Goal: Task Accomplishment & Management: Use online tool/utility

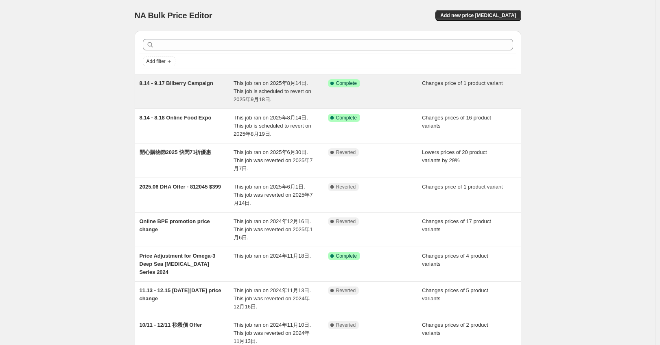
click at [179, 61] on span "This job ran on 2025年8月14日. This job is scheduled to revert on 2025年9月18日." at bounding box center [273, 91] width 78 height 22
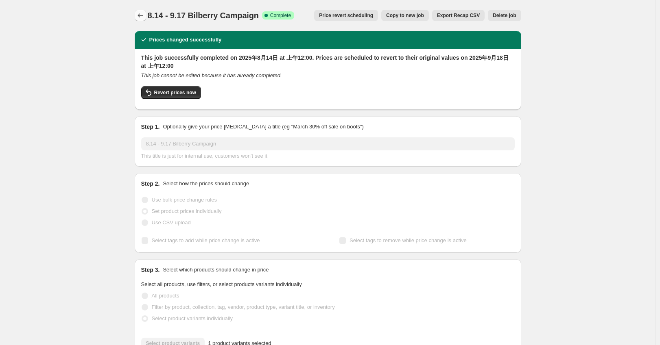
click at [146, 17] on button "Price change jobs" at bounding box center [140, 15] width 11 height 11
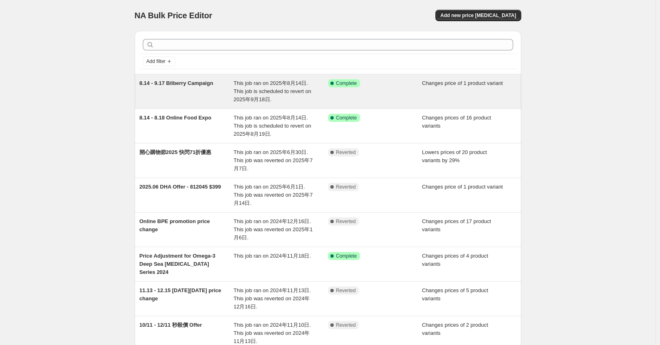
click at [179, 61] on div "8.14 - 9.17 Bilberry Campaign" at bounding box center [187, 91] width 94 height 24
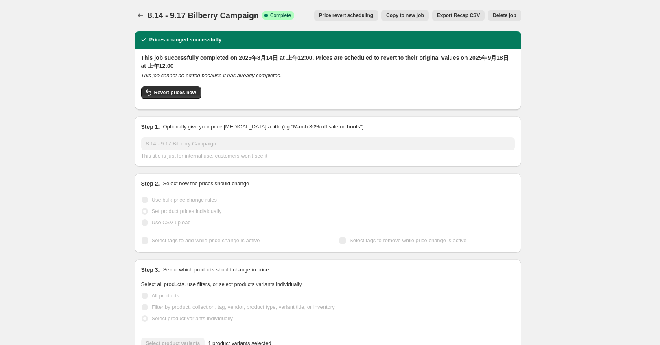
click at [179, 15] on span "8.14 - 9.17 Bilberry Campaign" at bounding box center [203, 15] width 111 height 9
copy span "8.14 - 9.17 Bilberry Campaign"
click at [144, 15] on icon "Price change jobs" at bounding box center [140, 15] width 8 height 8
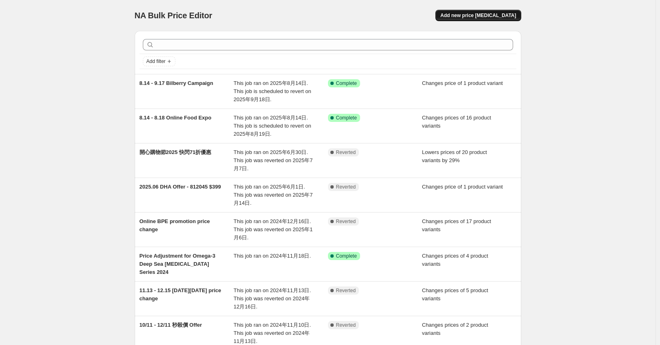
click at [179, 14] on span "Add new price change job" at bounding box center [478, 15] width 76 height 7
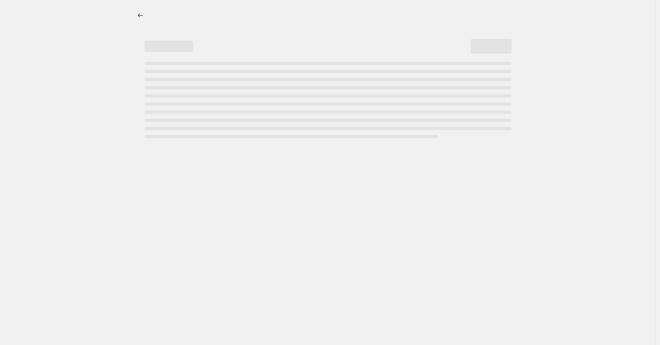
select select "percentage"
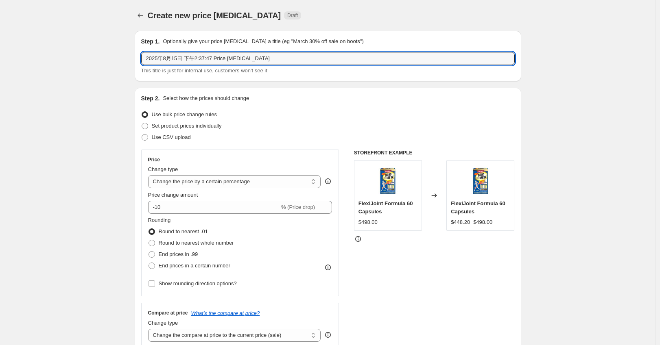
drag, startPoint x: 260, startPoint y: 58, endPoint x: 67, endPoint y: 55, distance: 192.9
paste input "8.14 - 9.17 Bilberry Campaign"
type input "8.14 - 9.17 Bilberry Campaign"
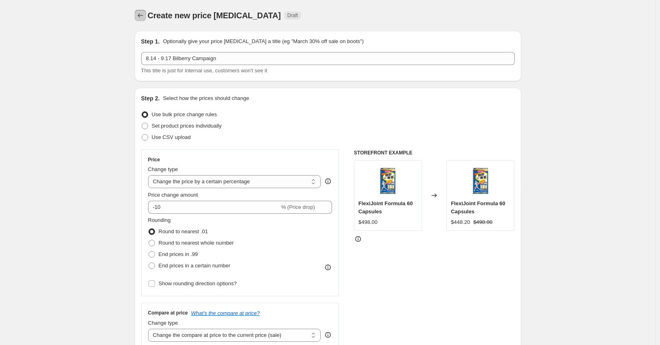
click at [140, 14] on icon "Price change jobs" at bounding box center [140, 15] width 8 height 8
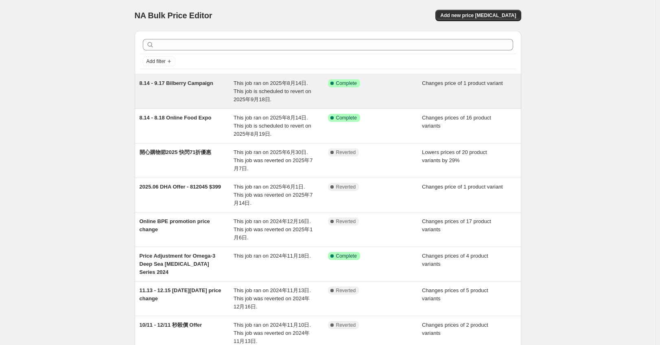
click at [179, 61] on div "8.14 - 9.17 Bilberry Campaign" at bounding box center [187, 91] width 94 height 24
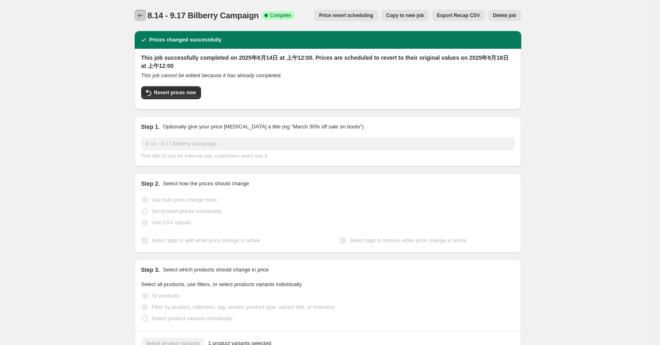
click at [141, 16] on icon "Price change jobs" at bounding box center [140, 15] width 8 height 8
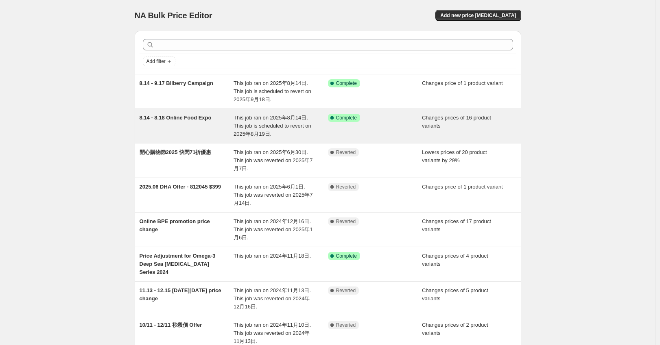
click at [179, 61] on div "8.14 - 8.18 Online Food Expo" at bounding box center [187, 126] width 94 height 24
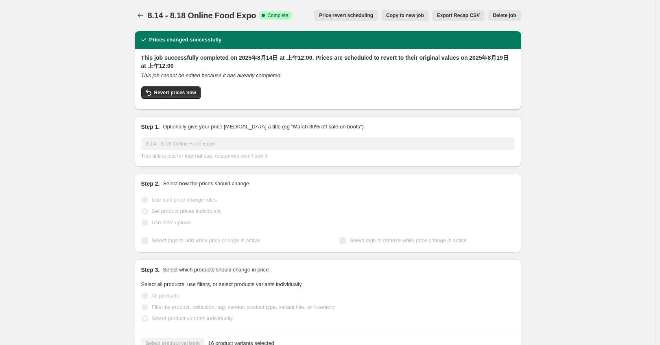
click at [179, 18] on span "8.14 - 8.18 Online Food Expo" at bounding box center [202, 15] width 109 height 9
copy span "8.14 - 8.18 Online Food Expo"
click at [144, 15] on icon "Price change jobs" at bounding box center [140, 15] width 8 height 8
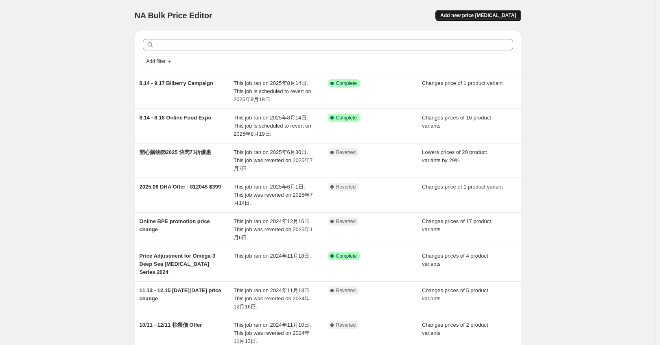
click at [179, 13] on span "Add new price change job" at bounding box center [478, 15] width 76 height 7
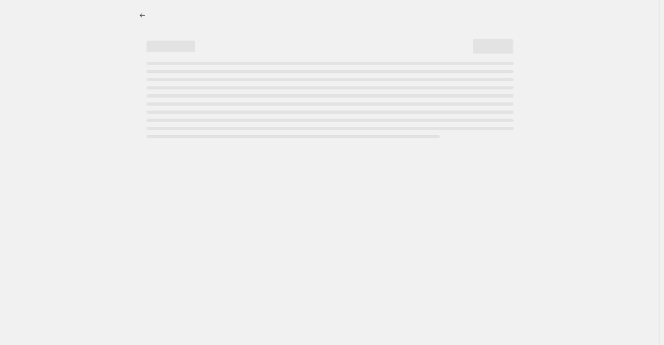
select select "percentage"
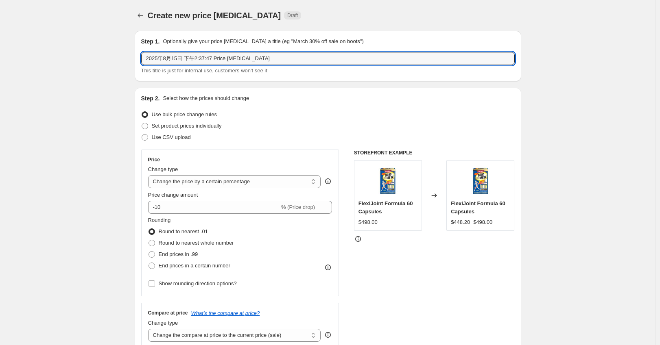
drag, startPoint x: 264, startPoint y: 60, endPoint x: 102, endPoint y: 58, distance: 161.5
paste input "8.14 - 8.18 Online Food Expo"
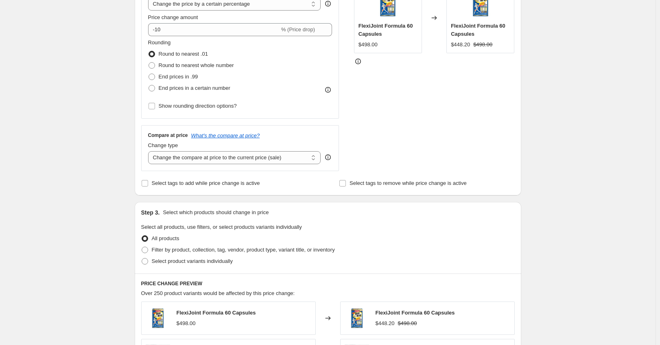
scroll to position [163, 0]
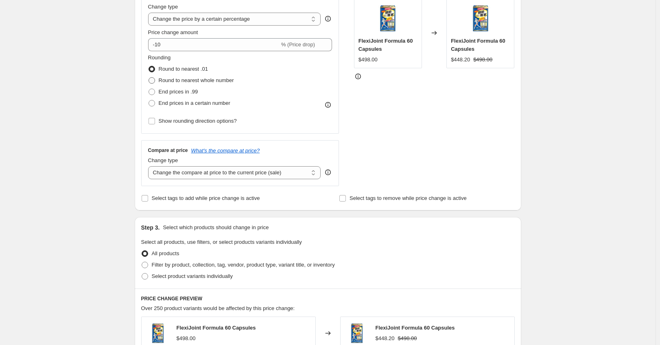
type input "8.14 - 8.18 Online Food Expo (Kids and Women)"
click at [179, 61] on span "Round to nearest whole number" at bounding box center [196, 80] width 75 height 6
click at [149, 61] on input "Round to nearest whole number" at bounding box center [148, 77] width 0 height 0
radio input "true"
click at [179, 44] on input "-10" at bounding box center [213, 44] width 131 height 13
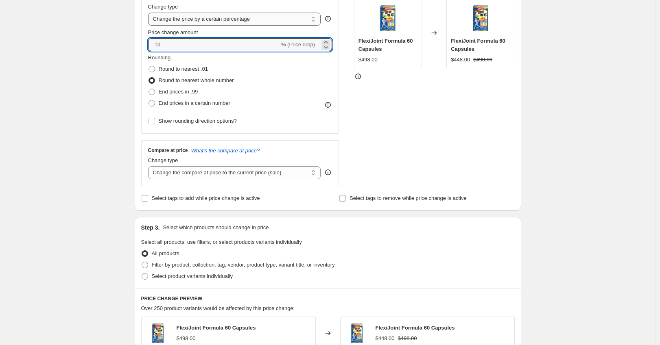
click at [179, 19] on select "Change the price to a certain amount Change the price by a certain amount Chang…" at bounding box center [234, 19] width 173 height 13
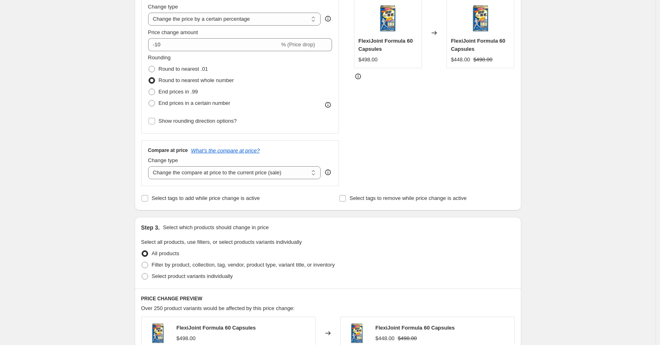
click at [79, 61] on div "Create new price change job. This page is ready Create new price change job Dra…" at bounding box center [327, 246] width 655 height 819
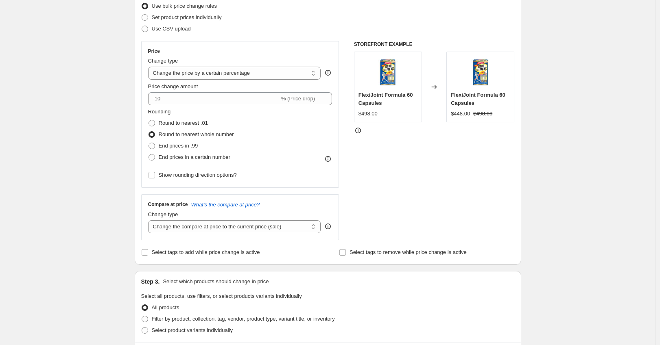
scroll to position [54, 0]
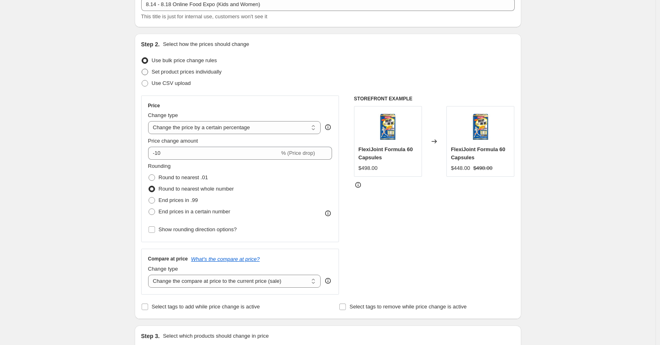
click at [179, 61] on span "Set product prices individually" at bounding box center [187, 72] width 70 height 8
click at [142, 61] on input "Set product prices individually" at bounding box center [142, 69] width 0 height 0
radio input "true"
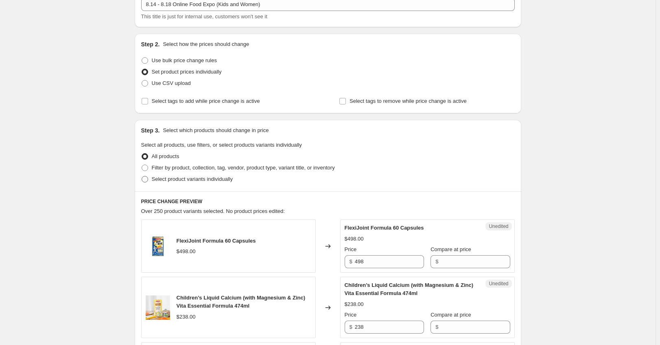
click at [179, 61] on span "Select product variants individually" at bounding box center [192, 179] width 81 height 6
click at [142, 61] on input "Select product variants individually" at bounding box center [142, 176] width 0 height 0
radio input "true"
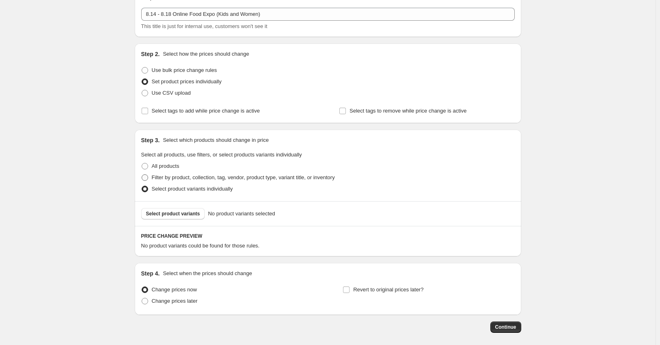
scroll to position [0, 0]
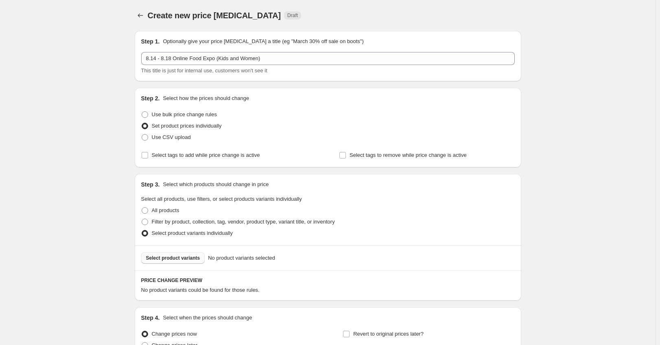
click at [179, 61] on span "Select product variants" at bounding box center [173, 258] width 54 height 7
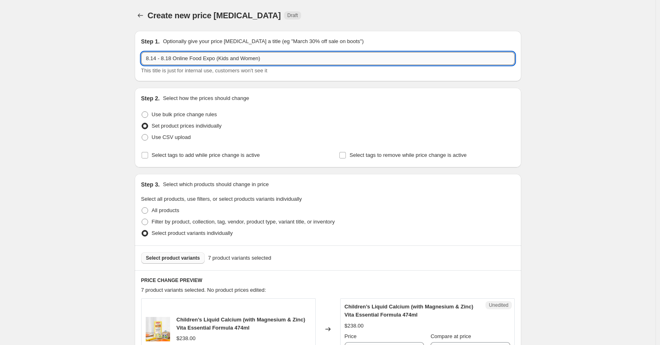
click at [157, 60] on input "8.14 - 8.18 Online Food Expo (Kids and Women)" at bounding box center [327, 58] width 373 height 13
type input "8.18 - 8.18 Online Food Expo (Kids and Women)"
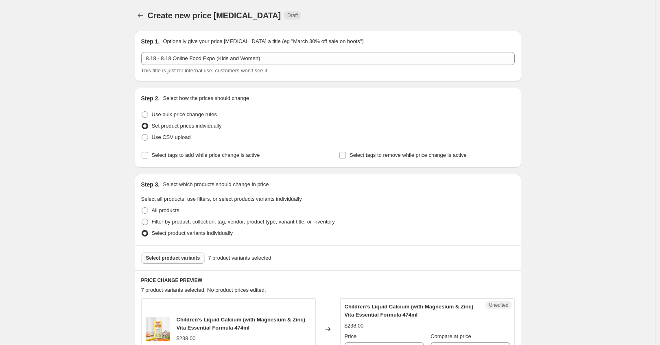
scroll to position [163, 0]
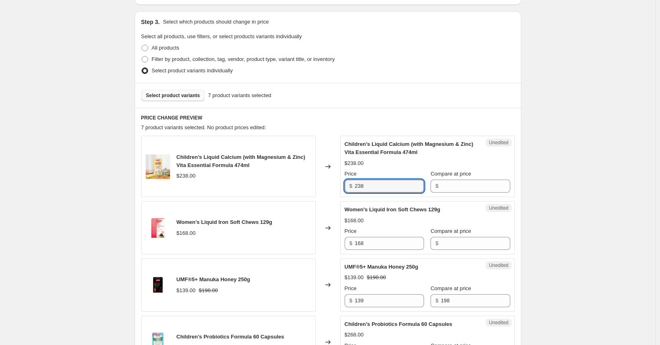
drag, startPoint x: 397, startPoint y: 180, endPoint x: 300, endPoint y: 180, distance: 97.2
click at [179, 61] on div "Children’s Liquid Calcium (with Magnesium & Zinc) Vita Essential Formula 474ml …" at bounding box center [327, 166] width 373 height 61
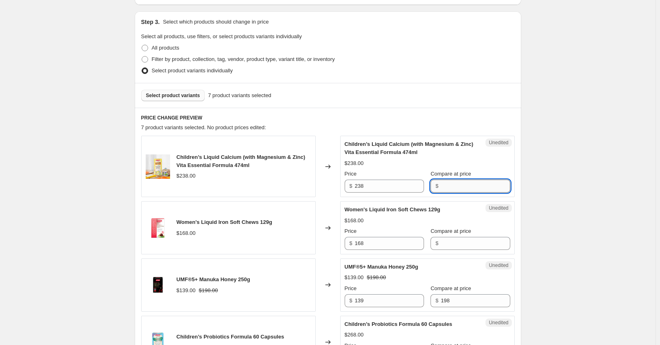
click at [179, 61] on input "Compare at price" at bounding box center [475, 186] width 69 height 13
paste input "238"
type input "238"
click at [179, 61] on input "238" at bounding box center [389, 186] width 69 height 13
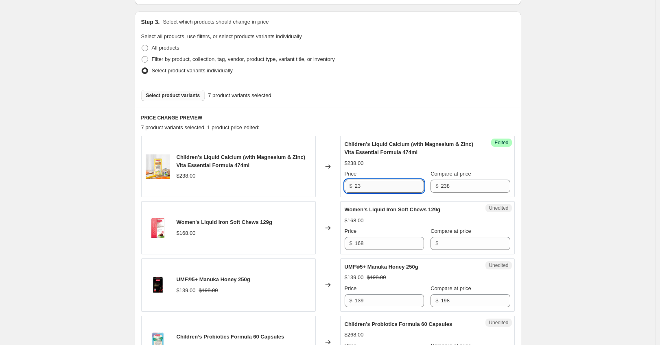
type input "2"
click at [179, 61] on input "238" at bounding box center [389, 186] width 69 height 13
drag, startPoint x: 377, startPoint y: 183, endPoint x: 325, endPoint y: 185, distance: 51.7
click at [179, 61] on div "Children’s Liquid Calcium (with Magnesium & Zinc) Vita Essential Formula 474ml …" at bounding box center [327, 166] width 373 height 61
type input "167"
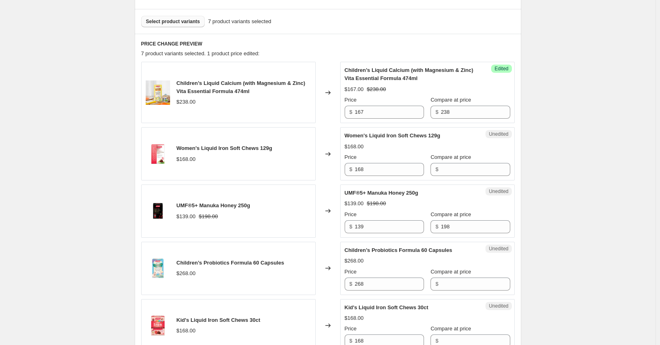
scroll to position [271, 0]
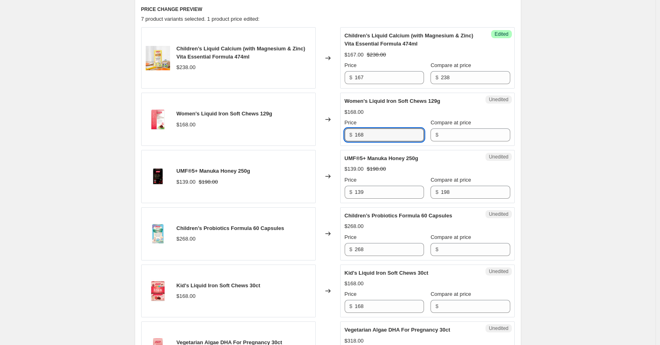
drag, startPoint x: 389, startPoint y: 136, endPoint x: 323, endPoint y: 135, distance: 65.9
click at [179, 61] on div "Women's Liquid Iron Soft Chews 129g $168.00 Changed to Unedited Women's Liquid …" at bounding box center [327, 119] width 373 height 53
click at [179, 61] on input "Compare at price" at bounding box center [475, 135] width 69 height 13
paste input "168"
type input "168"
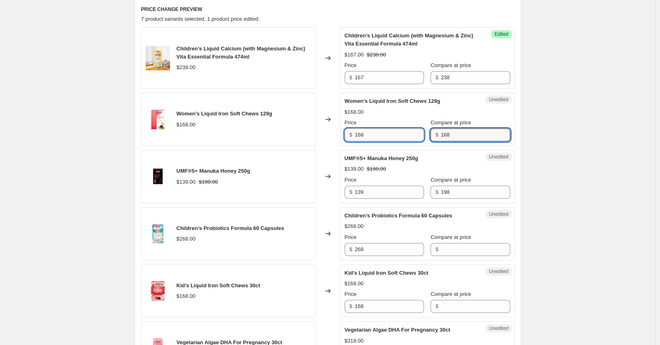
click at [179, 61] on input "168" at bounding box center [389, 135] width 69 height 13
type input "118"
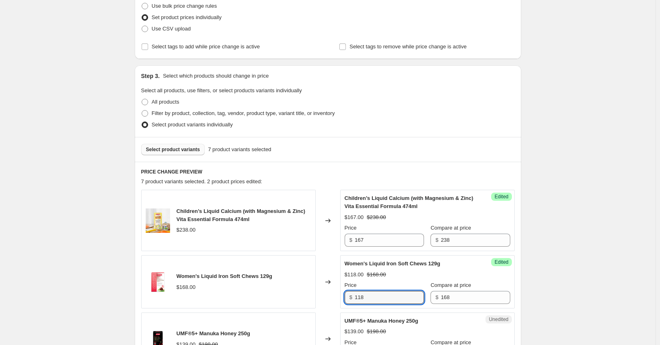
scroll to position [0, 0]
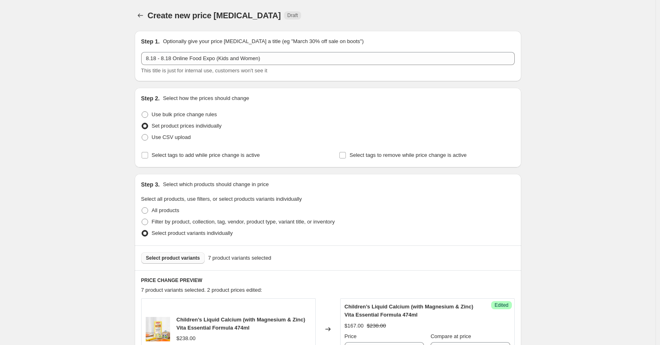
click at [179, 61] on span "Select product variants" at bounding box center [173, 258] width 54 height 7
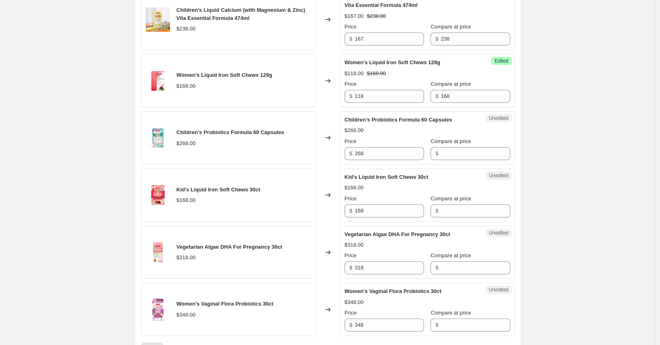
scroll to position [325, 0]
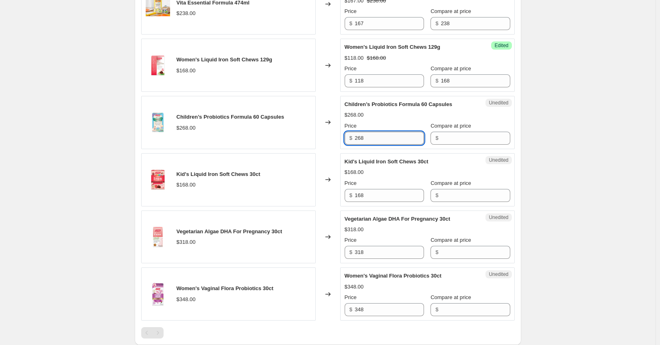
click at [179, 61] on input "268" at bounding box center [389, 138] width 69 height 13
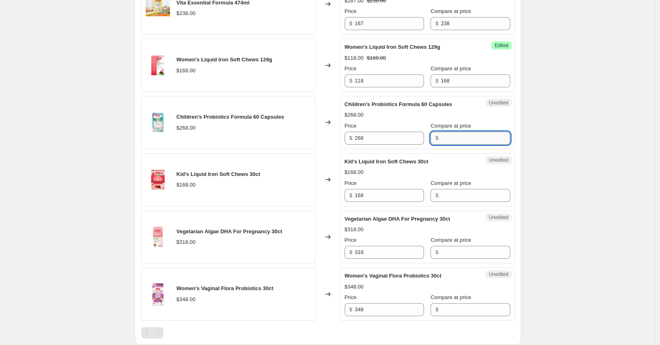
click at [179, 61] on input "Compare at price" at bounding box center [475, 138] width 69 height 13
paste input "268"
type input "268"
click at [179, 61] on input "268" at bounding box center [389, 138] width 69 height 13
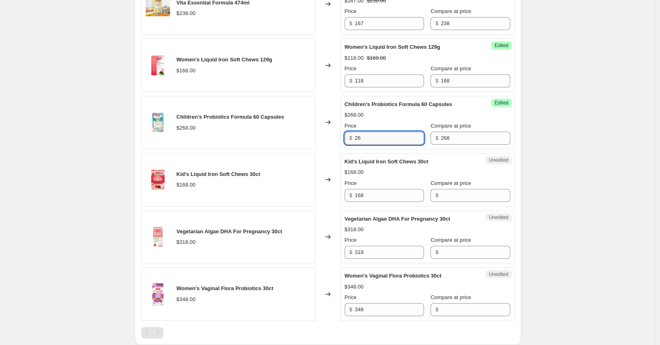
type input "2"
type input "188"
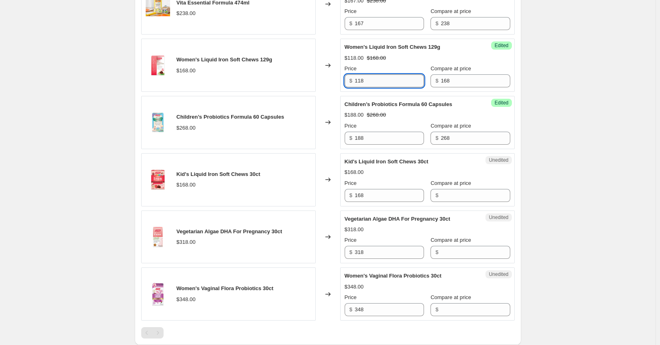
click at [179, 61] on input "118" at bounding box center [389, 80] width 69 height 13
click at [179, 61] on input "168" at bounding box center [389, 195] width 69 height 13
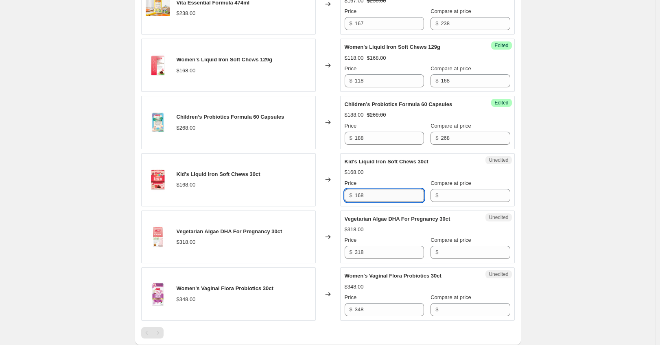
click at [179, 61] on input "168" at bounding box center [389, 195] width 69 height 13
paste input "1"
type input "118"
click at [179, 61] on input "168" at bounding box center [475, 80] width 69 height 13
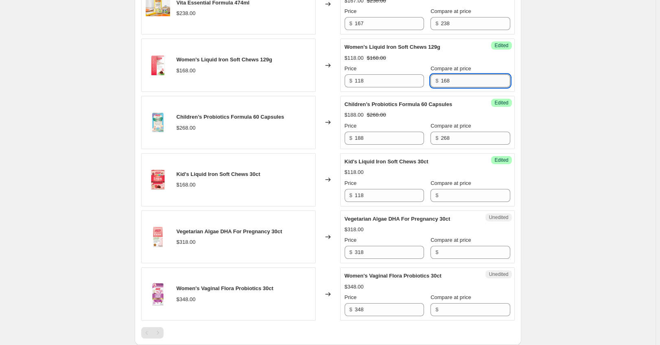
click at [179, 61] on input "168" at bounding box center [475, 80] width 69 height 13
click at [179, 61] on input "Compare at price" at bounding box center [475, 195] width 69 height 13
paste input "168"
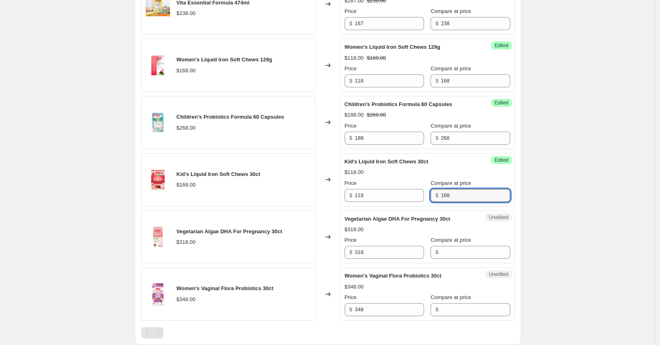
type input "168"
click at [179, 61] on div "Create new price change job. This page is ready Create new price change job Dra…" at bounding box center [327, 73] width 655 height 797
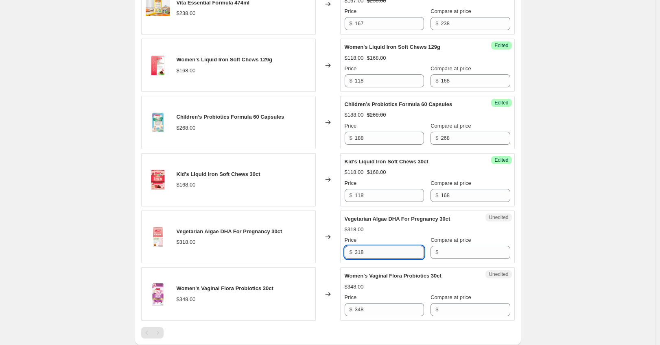
click at [179, 61] on input "318" at bounding box center [389, 252] width 69 height 13
paste input "223"
drag, startPoint x: 366, startPoint y: 252, endPoint x: 330, endPoint y: 253, distance: 36.2
click at [179, 61] on div "Vegetarian Algae DHA For Pregnancy 30ct $318.00 Changed to Unedited Vegetarian …" at bounding box center [327, 237] width 373 height 53
type input "318"
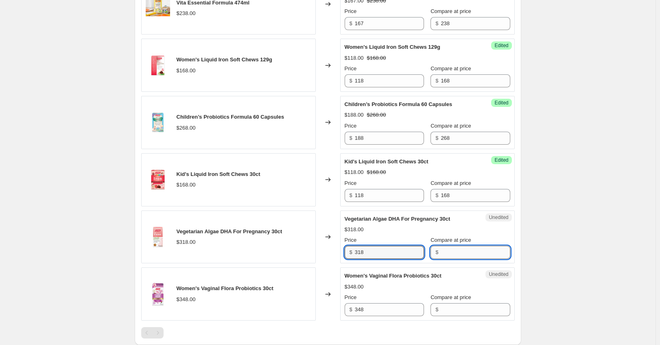
click at [179, 61] on input "Compare at price" at bounding box center [475, 252] width 69 height 13
paste input "318"
type input "318"
click at [179, 61] on div "Unedited Vegetarian Algae DHA For Pregnancy 30ct $318.00 Price $ 318 Compare at…" at bounding box center [427, 237] width 175 height 53
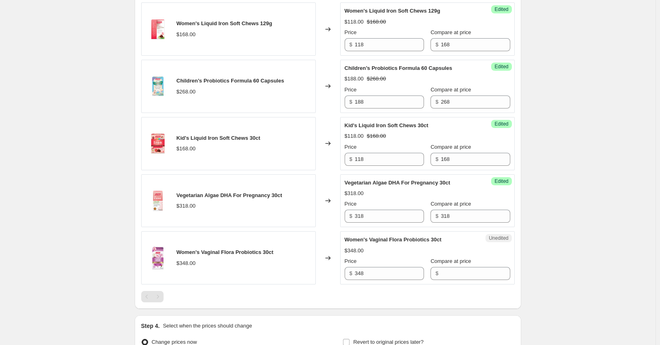
scroll to position [380, 0]
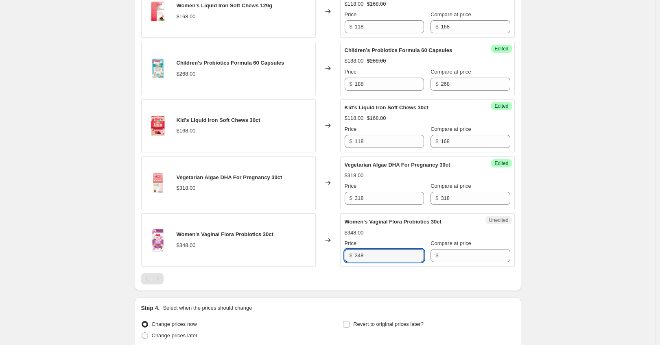
drag, startPoint x: 373, startPoint y: 256, endPoint x: 334, endPoint y: 255, distance: 39.9
click at [179, 61] on div "Women's Vaginal Flora Probiotics 30ct $348.00 Changed to Unedited Women's Vagin…" at bounding box center [327, 240] width 373 height 53
click at [179, 61] on input "Compare at price" at bounding box center [475, 255] width 69 height 13
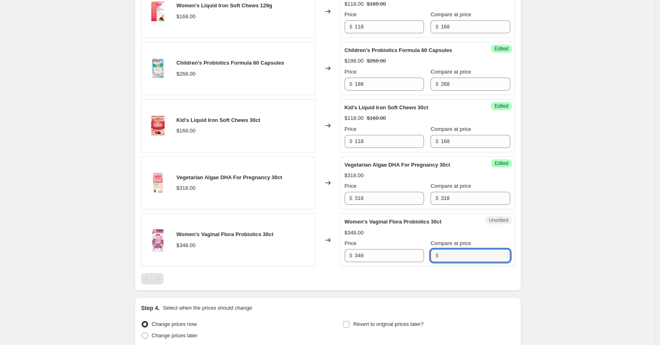
paste input "348"
type input "348"
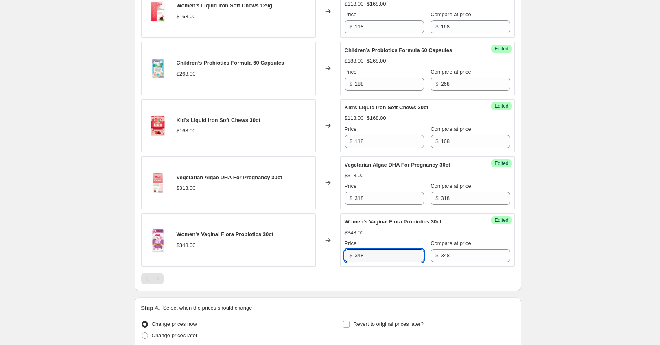
drag, startPoint x: 412, startPoint y: 253, endPoint x: 348, endPoint y: 258, distance: 64.1
click at [179, 61] on div "$ 348" at bounding box center [384, 255] width 79 height 13
type input "244"
click at [179, 61] on div "Create new price change job. This page is ready Create new price change job Dra…" at bounding box center [327, 18] width 655 height 797
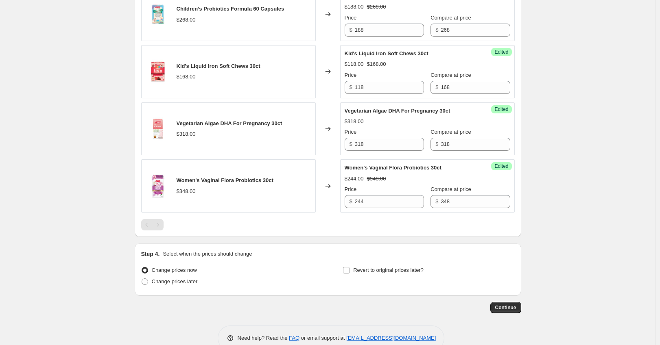
scroll to position [434, 0]
click at [179, 61] on span "Change prices later" at bounding box center [175, 281] width 46 height 6
click at [142, 61] on input "Change prices later" at bounding box center [142, 278] width 0 height 0
radio input "true"
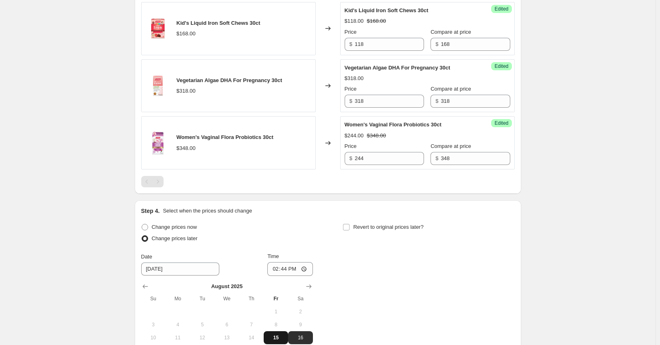
scroll to position [542, 0]
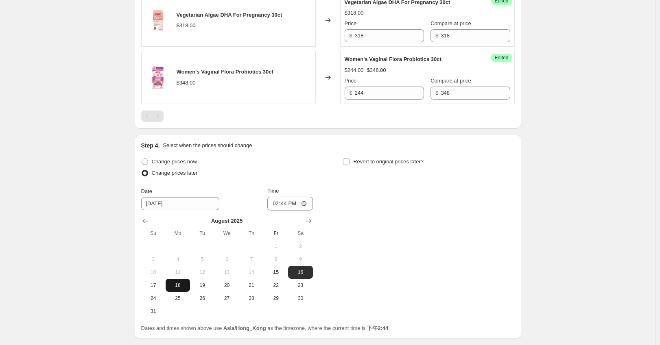
click at [179, 61] on span "18" at bounding box center [178, 285] width 18 height 7
type input "8/18/2025"
click at [179, 61] on input "14:44" at bounding box center [290, 204] width 46 height 14
type input "00:00"
click at [179, 61] on div "Change prices now Change prices later Date 8/18/2025 Time 00:00 August 2025 Su …" at bounding box center [327, 237] width 373 height 162
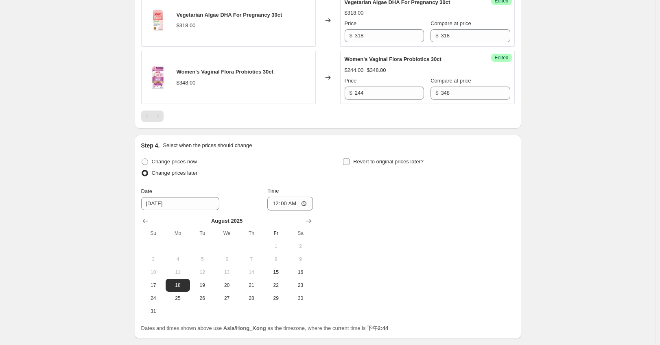
click at [179, 61] on span "Revert to original prices later?" at bounding box center [388, 162] width 70 height 6
click at [179, 61] on input "Revert to original prices later?" at bounding box center [346, 162] width 7 height 7
checkbox input "true"
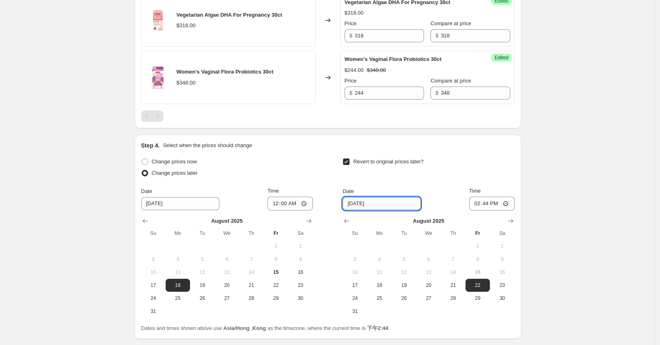
click at [179, 61] on input "8/22/2025" at bounding box center [382, 203] width 78 height 13
drag, startPoint x: 404, startPoint y: 285, endPoint x: 420, endPoint y: 269, distance: 22.2
click at [179, 61] on span "19" at bounding box center [404, 285] width 18 height 7
type input "8/19/2025"
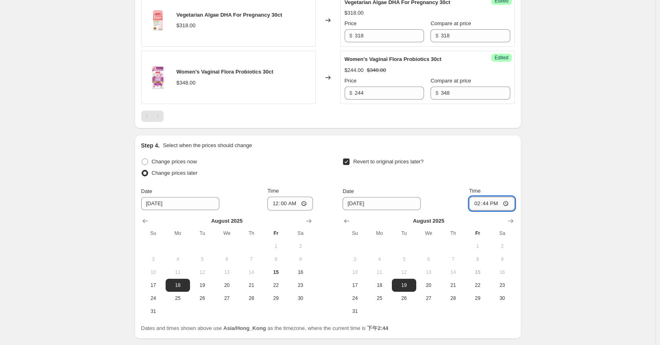
click at [179, 61] on input "14:44" at bounding box center [492, 204] width 46 height 14
type input "00:00"
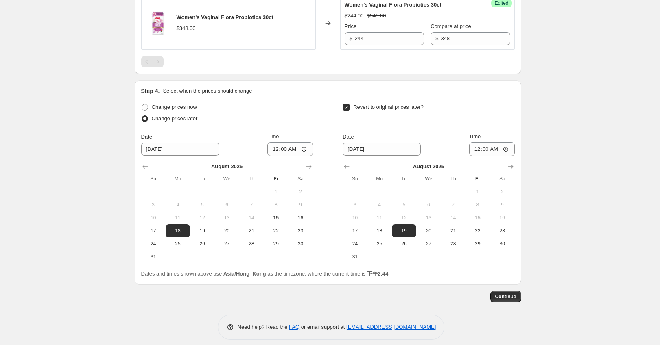
click at [179, 61] on button "Continue" at bounding box center [505, 296] width 31 height 11
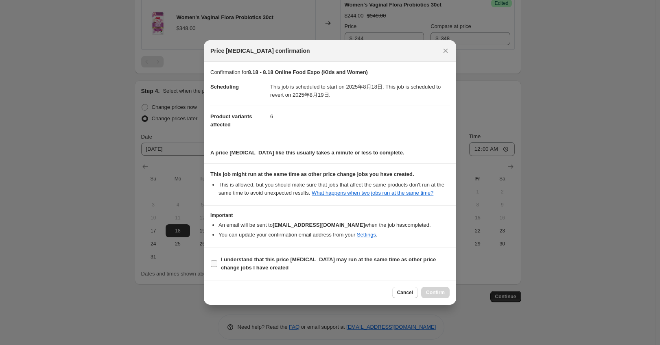
click at [179, 61] on label "I understand that this price change job may run at the same time as other price…" at bounding box center [329, 264] width 239 height 20
click at [179, 61] on input "I understand that this price change job may run at the same time as other price…" at bounding box center [214, 264] width 7 height 7
checkbox input "true"
click at [179, 61] on button "Confirm" at bounding box center [435, 292] width 28 height 11
